Goal: Task Accomplishment & Management: Use online tool/utility

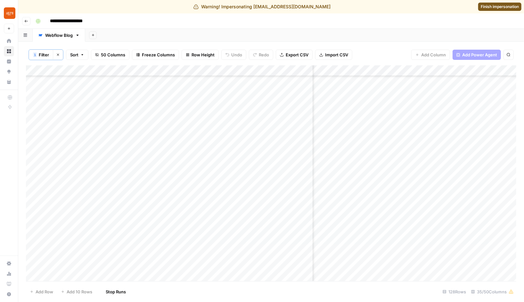
scroll to position [0, 1750]
click at [384, 135] on div "Add Column" at bounding box center [271, 173] width 491 height 216
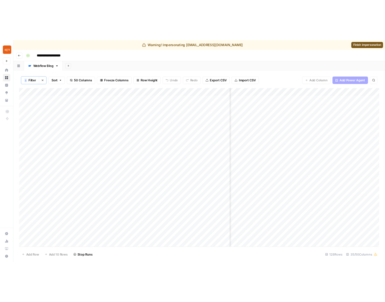
scroll to position [0, 1748]
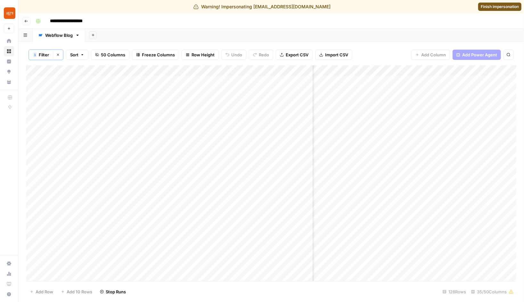
click at [393, 155] on div "Add Column" at bounding box center [271, 173] width 491 height 216
click at [392, 133] on div "Add Column" at bounding box center [271, 173] width 491 height 216
click at [439, 134] on div "Add Column" at bounding box center [271, 173] width 491 height 216
click at [439, 135] on div "Add Column" at bounding box center [271, 173] width 491 height 216
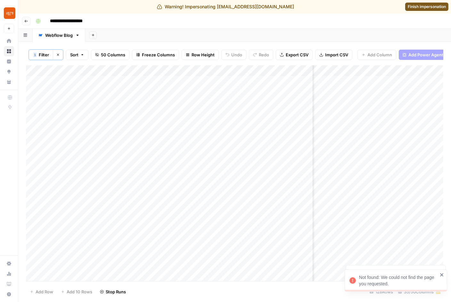
click at [437, 136] on div "Add Column" at bounding box center [235, 173] width 418 height 216
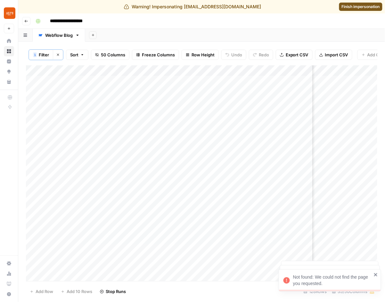
scroll to position [0, 1820]
click at [368, 156] on div "Add Column" at bounding box center [202, 173] width 352 height 216
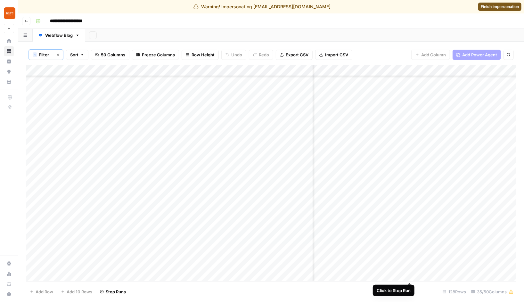
click at [410, 276] on div "Add Column" at bounding box center [271, 173] width 491 height 216
click at [409, 276] on div "Add Column" at bounding box center [271, 173] width 491 height 216
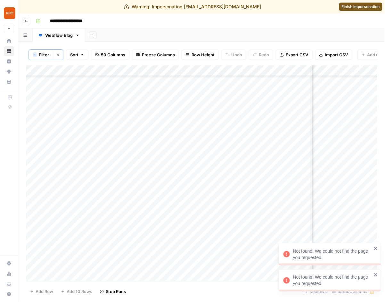
click at [374, 274] on icon "close" at bounding box center [376, 274] width 4 height 5
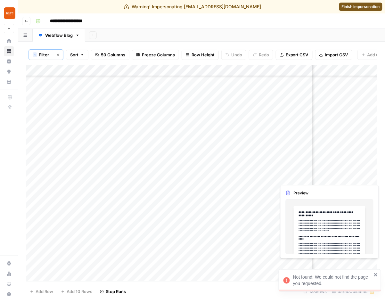
click at [376, 278] on icon "close" at bounding box center [376, 274] width 4 height 5
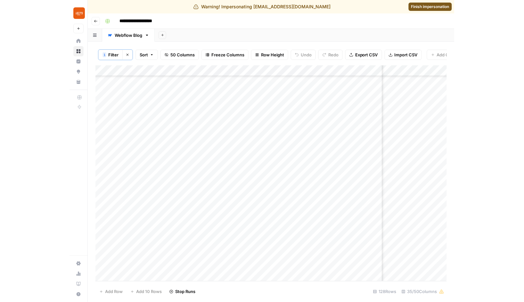
scroll to position [1189, 1817]
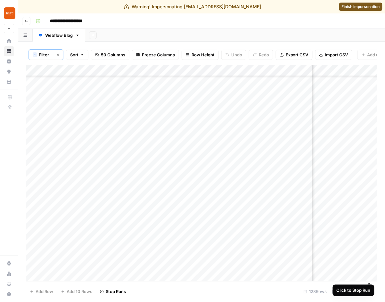
click at [370, 275] on div "Add Column" at bounding box center [202, 173] width 352 height 216
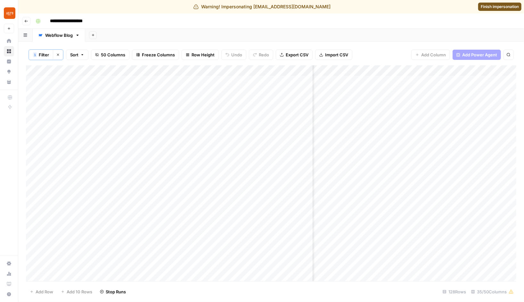
scroll to position [0, 0]
click at [363, 26] on div "**********" at bounding box center [275, 21] width 485 height 10
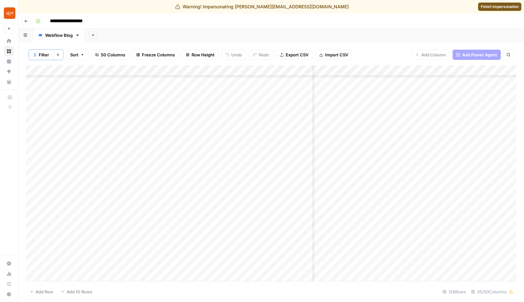
click at [422, 10] on div "Warning! Impersonating manuel.sheen@airops.com Finish impersonation" at bounding box center [262, 6] width 524 height 13
click at [210, 30] on div "Add Sheet" at bounding box center [304, 35] width 439 height 13
click at [507, 10] on link "Finish impersonation" at bounding box center [500, 7] width 43 height 8
